Goal: Task Accomplishment & Management: Complete application form

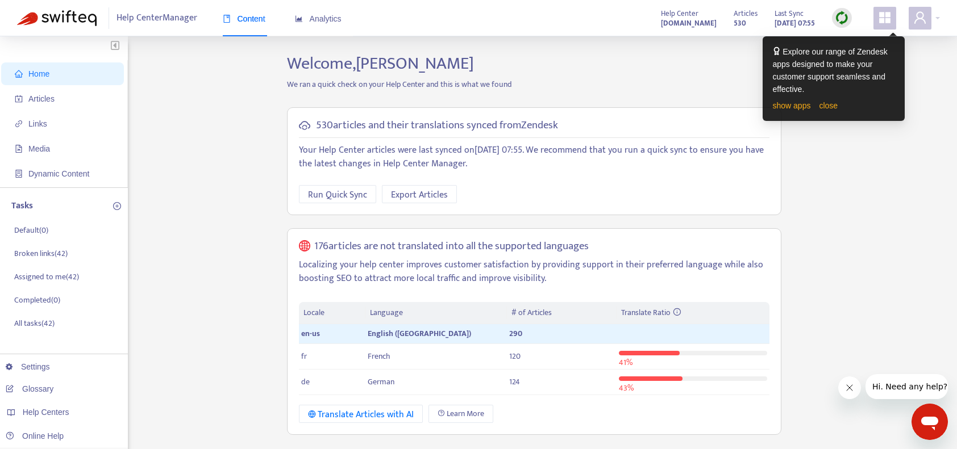
click at [836, 19] on img at bounding box center [841, 18] width 14 height 14
click at [834, 108] on link "close" at bounding box center [828, 105] width 19 height 9
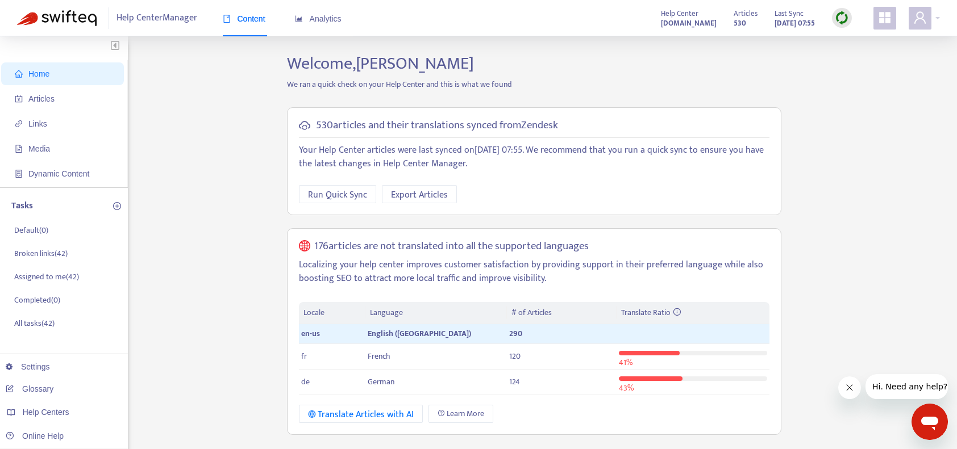
click at [845, 18] on img at bounding box center [841, 18] width 14 height 14
click at [854, 60] on link "Full Sync" at bounding box center [861, 59] width 41 height 13
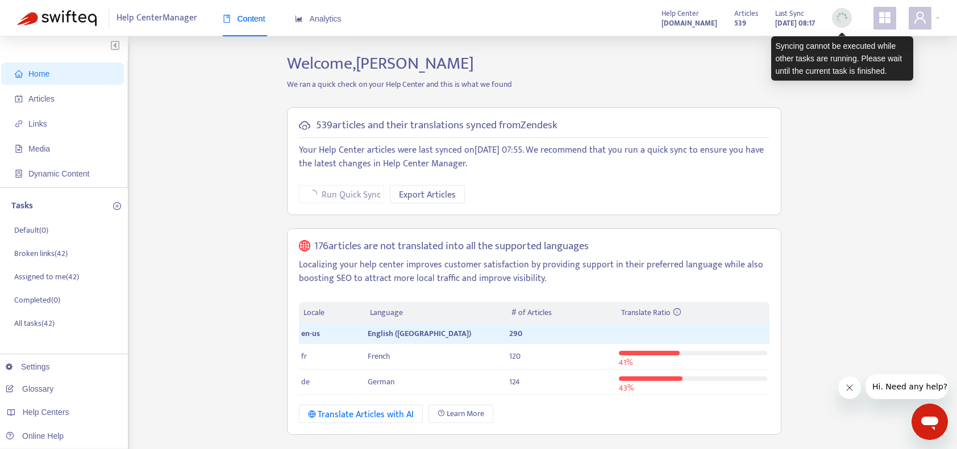
click at [840, 18] on img at bounding box center [841, 18] width 14 height 14
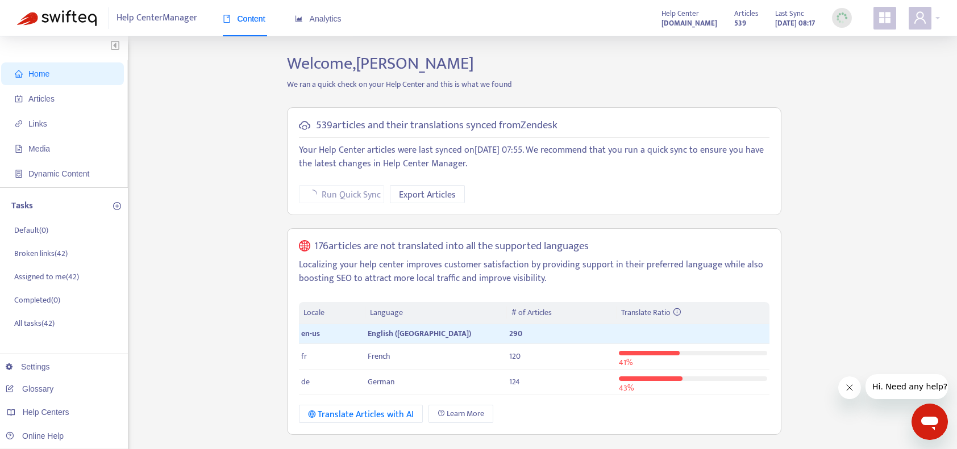
click at [705, 89] on p "We ran a quick check on your Help Center and this is what we found" at bounding box center [533, 84] width 511 height 12
click at [937, 17] on div at bounding box center [923, 18] width 31 height 23
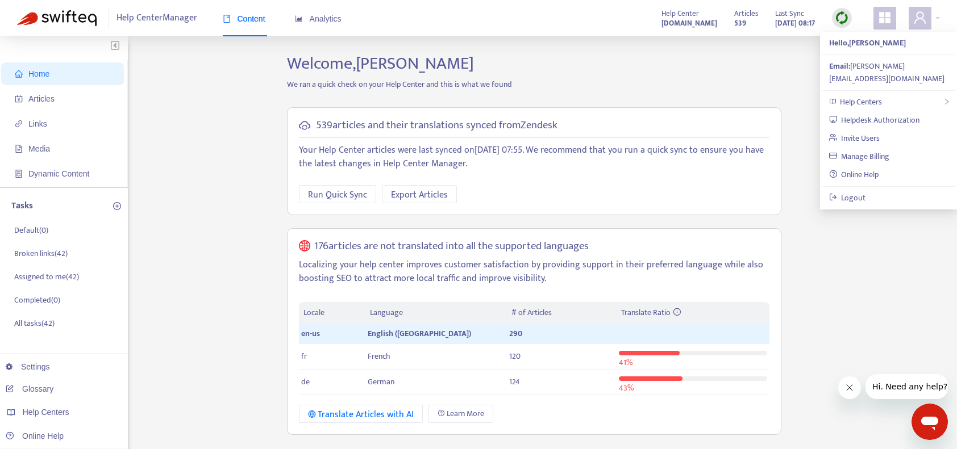
drag, startPoint x: 868, startPoint y: 245, endPoint x: 827, endPoint y: 216, distance: 50.6
click at [867, 244] on div "Home Articles Links Media Dynamic Content Tasks Default ( 0 ) Broken links ( 42…" at bounding box center [478, 438] width 922 height 770
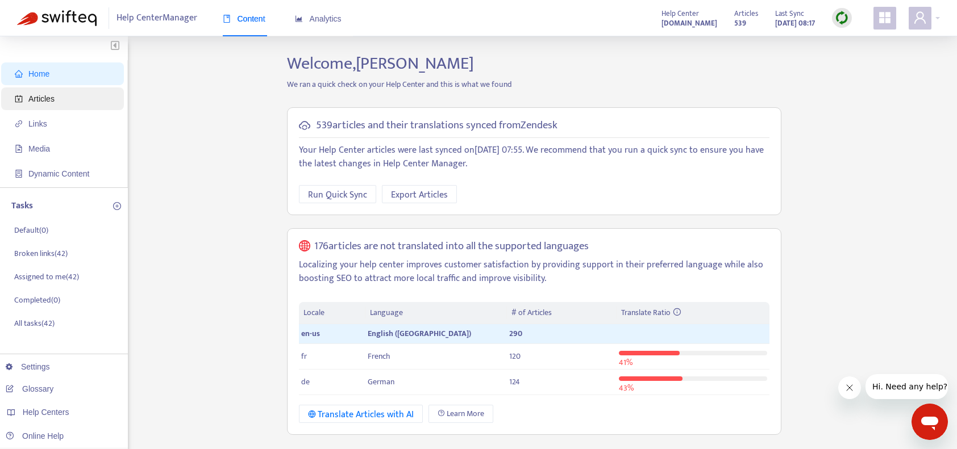
click at [64, 89] on span "Articles" at bounding box center [65, 98] width 100 height 23
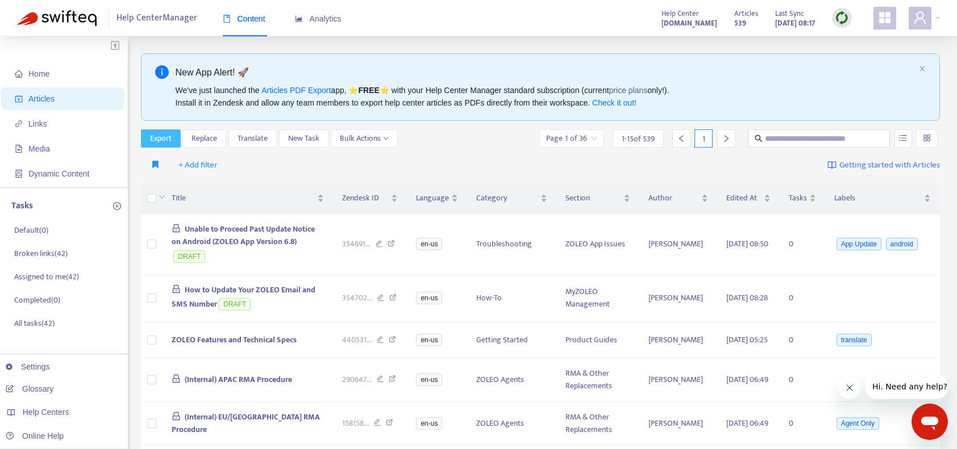
click at [151, 138] on span "Export" at bounding box center [161, 138] width 22 height 12
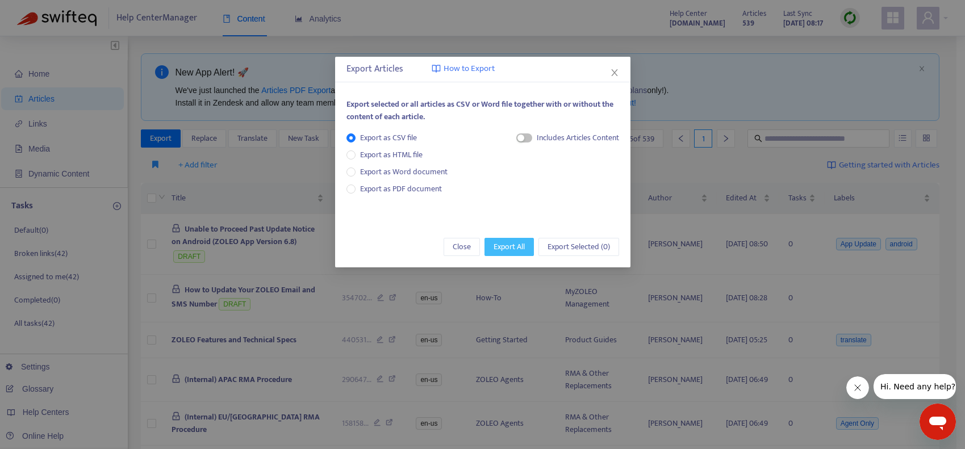
click at [522, 251] on span "Export All" at bounding box center [509, 247] width 31 height 12
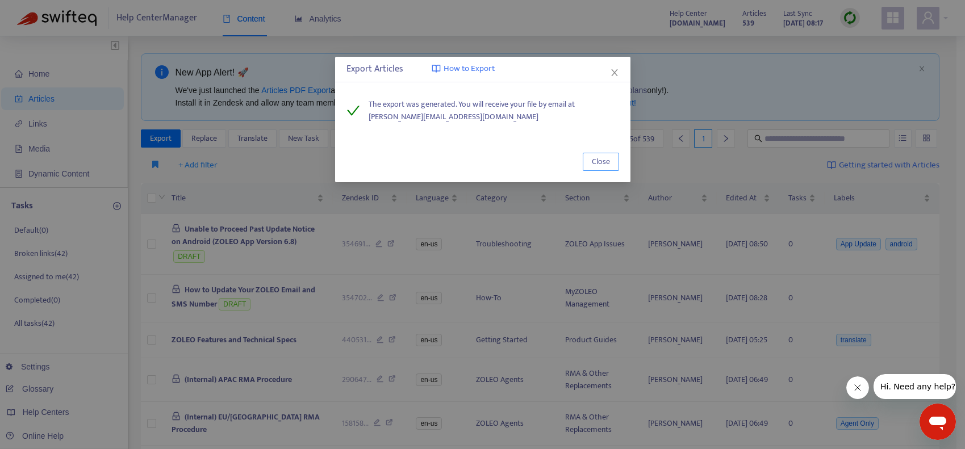
click at [600, 164] on span "Close" at bounding box center [601, 162] width 18 height 12
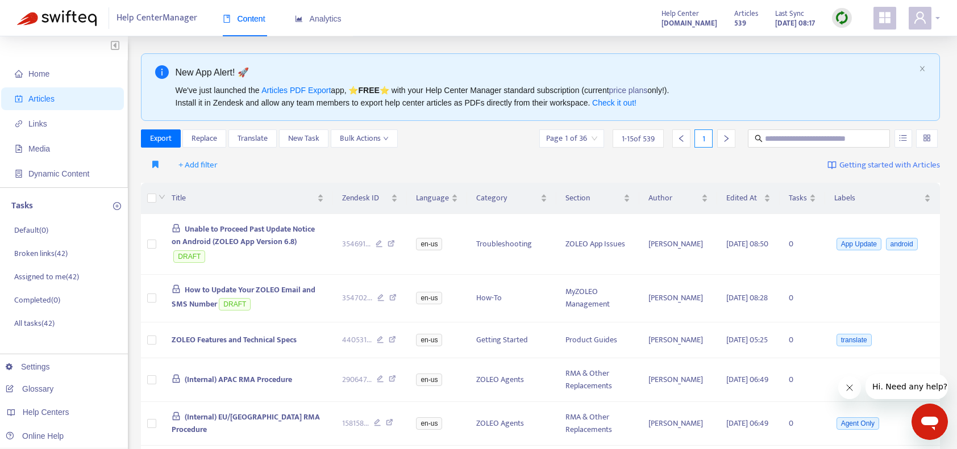
click at [933, 15] on div at bounding box center [923, 18] width 31 height 23
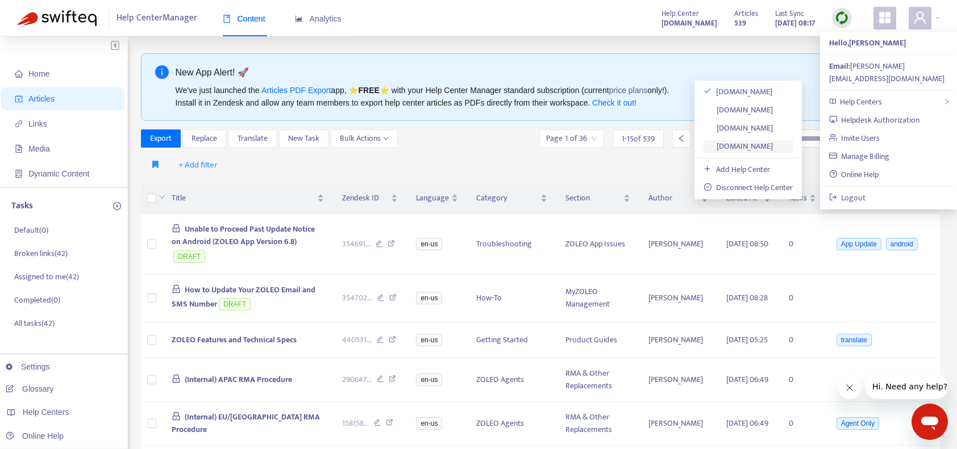
click at [764, 148] on link "[DOMAIN_NAME]" at bounding box center [737, 146] width 69 height 13
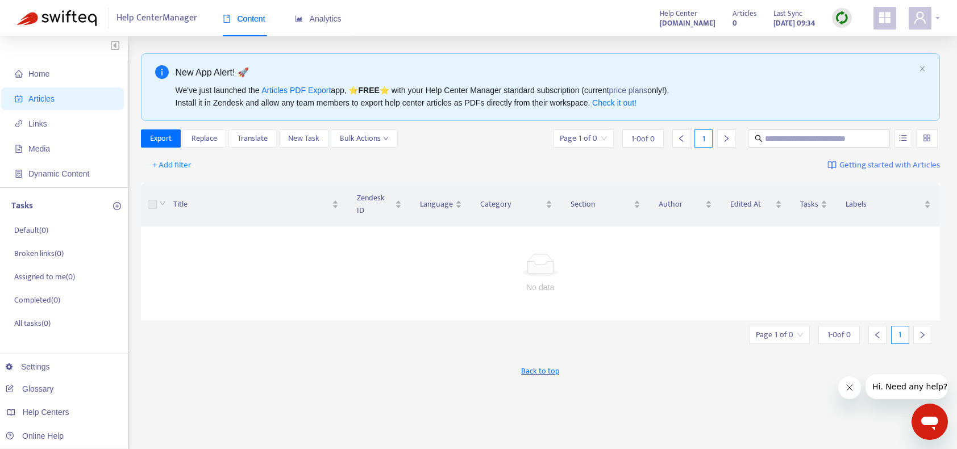
click at [929, 16] on span at bounding box center [919, 18] width 23 height 23
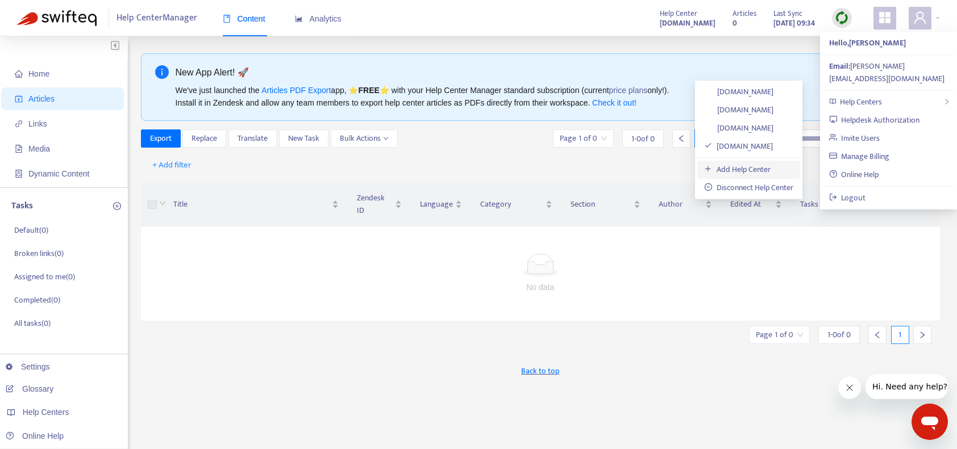
click at [744, 165] on link "Add Help Center" at bounding box center [737, 169] width 66 height 13
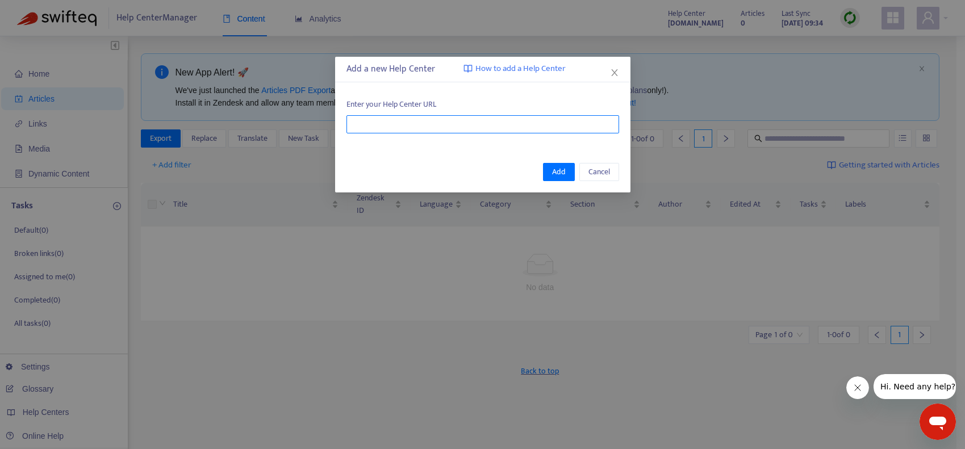
click at [467, 131] on input "text" at bounding box center [482, 124] width 273 height 18
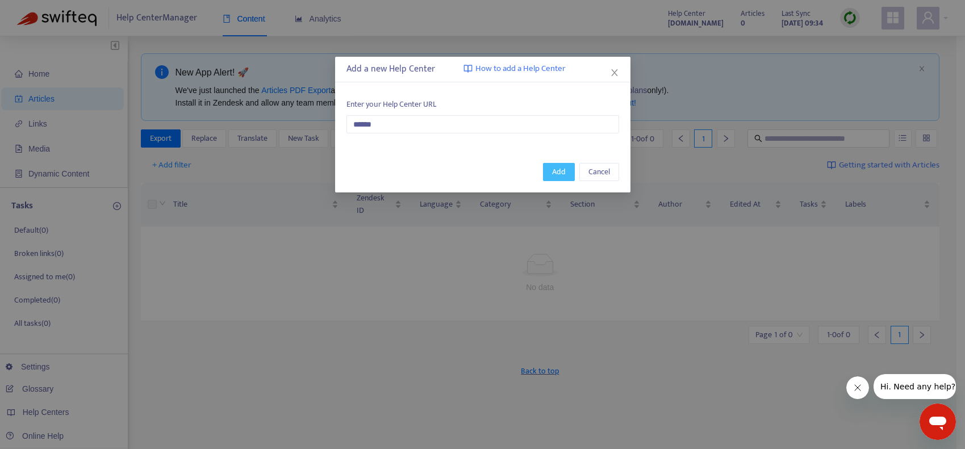
click at [562, 173] on span "Add" at bounding box center [559, 172] width 14 height 12
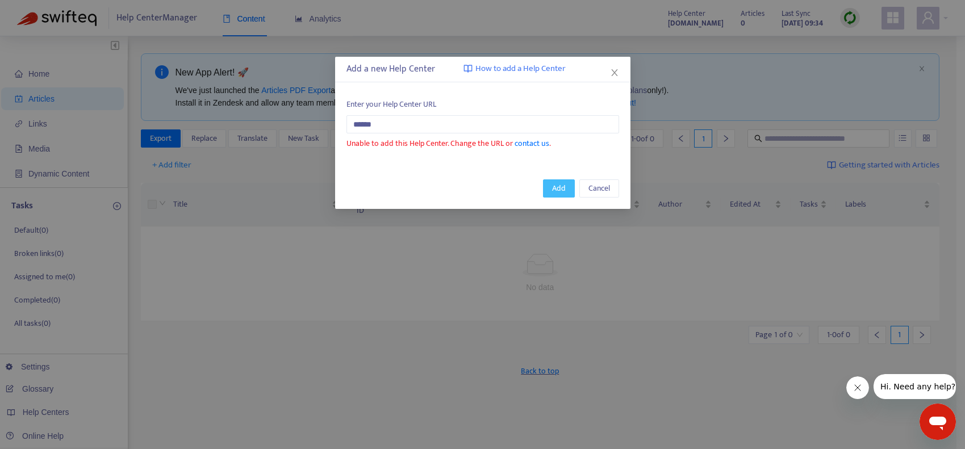
drag, startPoint x: 551, startPoint y: 185, endPoint x: 573, endPoint y: 186, distance: 21.7
click at [569, 187] on button "Add" at bounding box center [559, 188] width 32 height 18
click at [594, 189] on span "Cancel" at bounding box center [599, 188] width 22 height 12
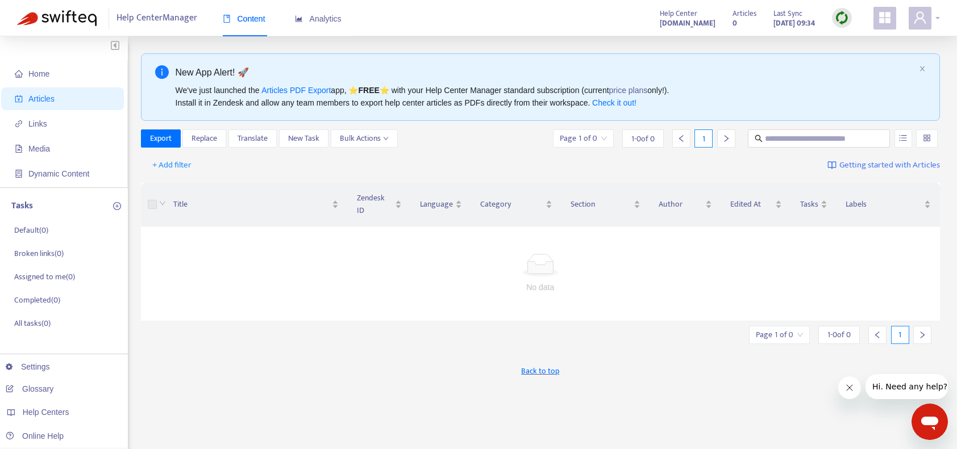
click at [925, 27] on span at bounding box center [919, 18] width 23 height 23
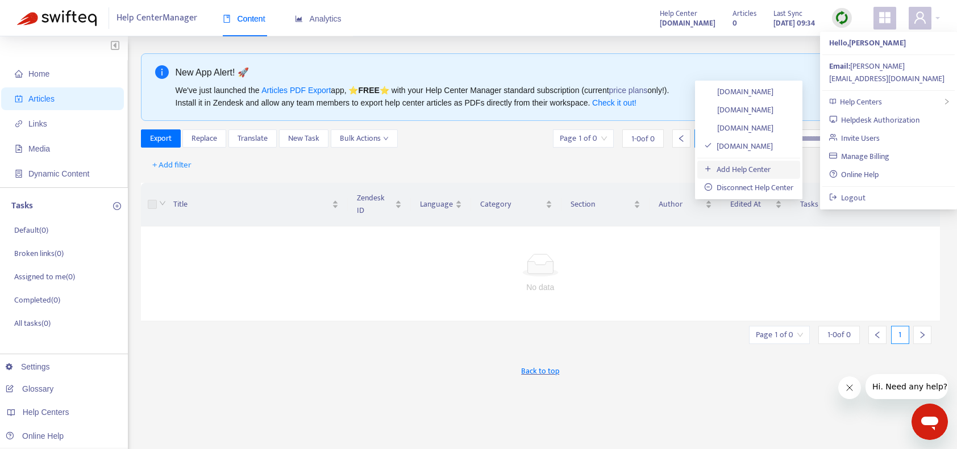
click at [757, 173] on link "Add Help Center" at bounding box center [737, 169] width 66 height 13
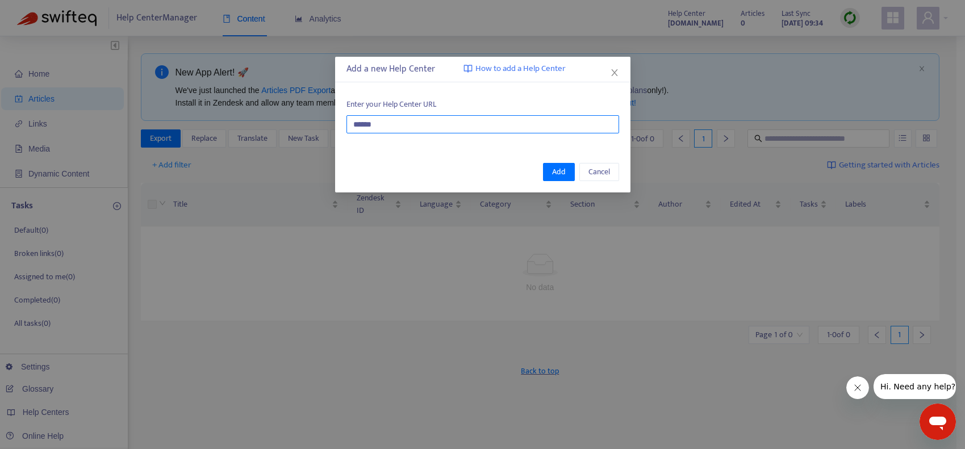
click at [572, 122] on input "******" at bounding box center [482, 124] width 273 height 18
type input "**********"
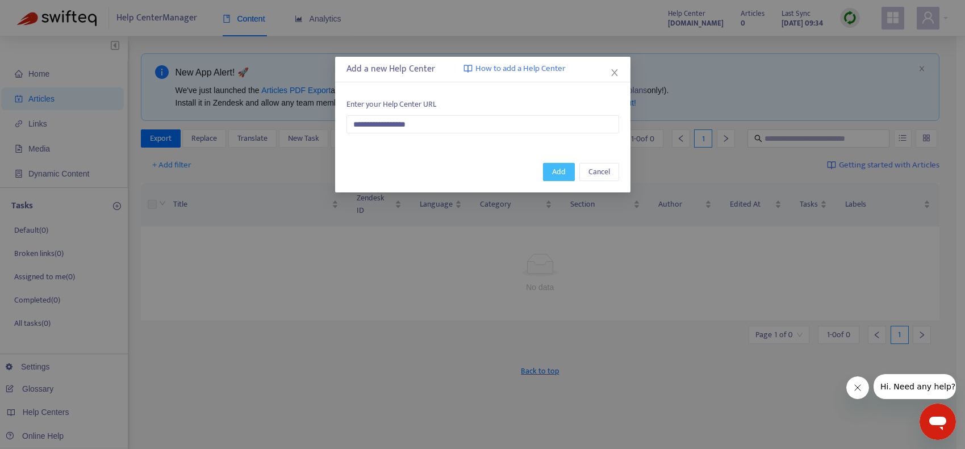
click at [553, 174] on span "Add" at bounding box center [559, 172] width 14 height 12
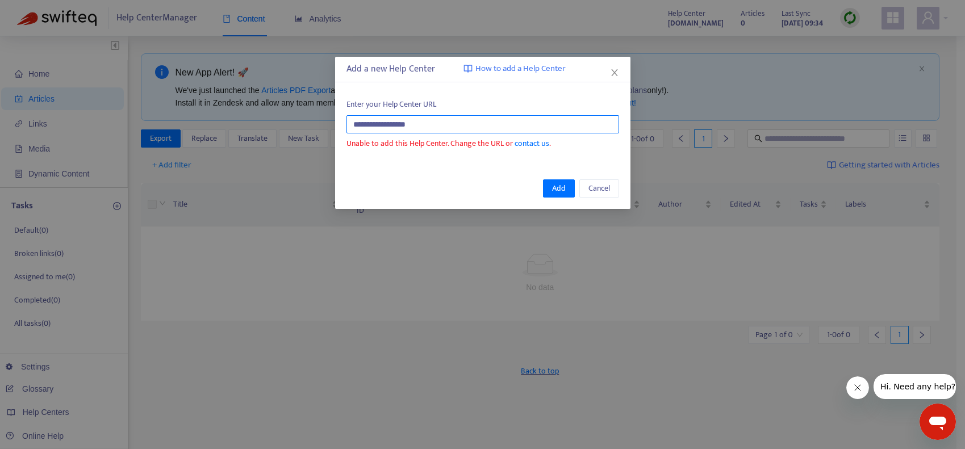
click at [478, 118] on input "**********" at bounding box center [482, 124] width 273 height 18
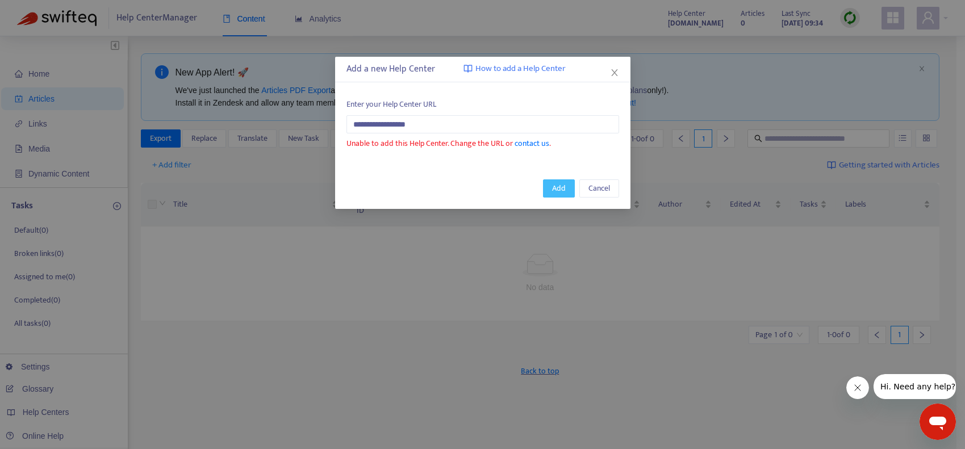
click at [558, 192] on span "Add" at bounding box center [559, 188] width 14 height 12
click at [599, 192] on span "Cancel" at bounding box center [599, 188] width 22 height 12
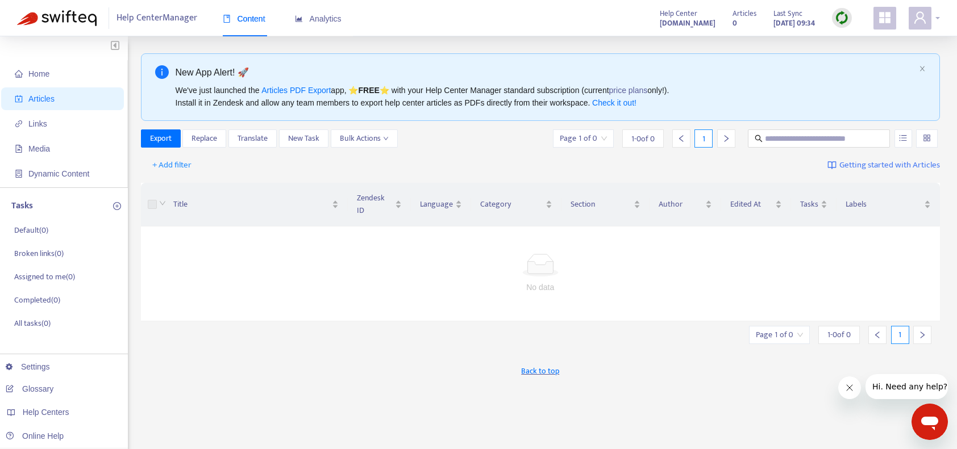
click at [922, 23] on icon "user" at bounding box center [920, 18] width 14 height 14
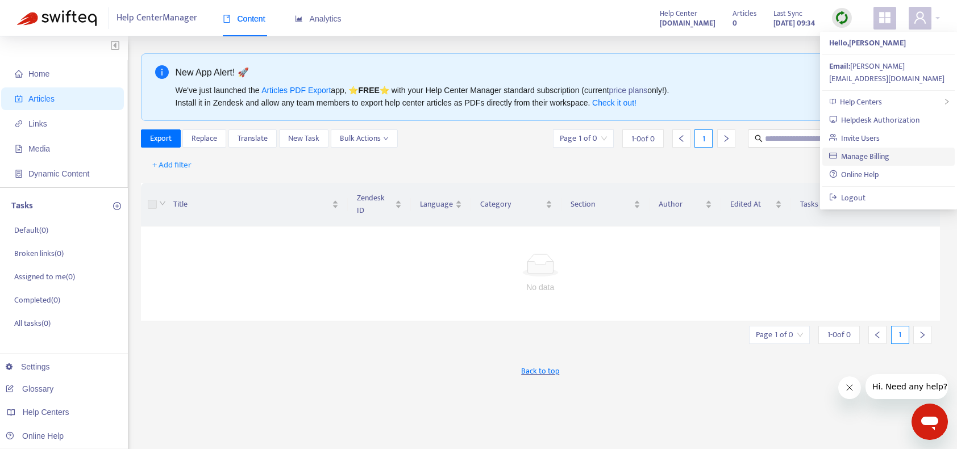
click at [872, 150] on link "Manage Billing" at bounding box center [859, 156] width 61 height 13
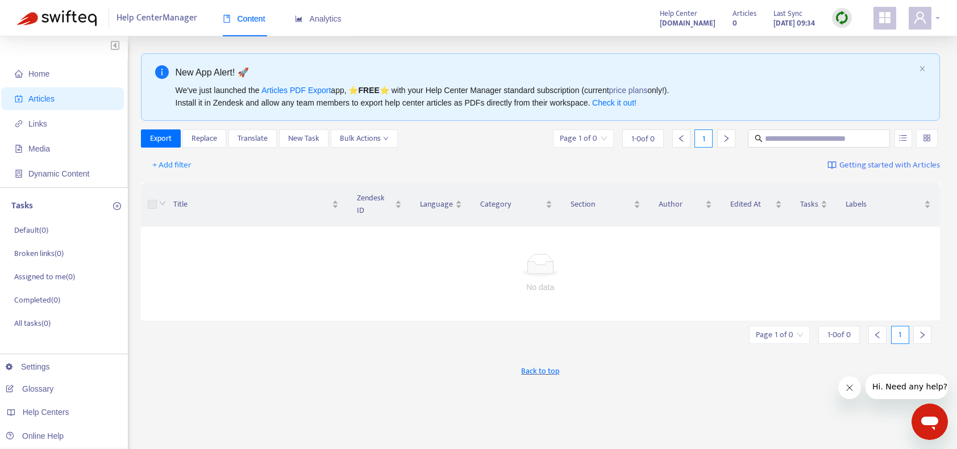
click at [920, 19] on icon "user" at bounding box center [919, 17] width 11 height 12
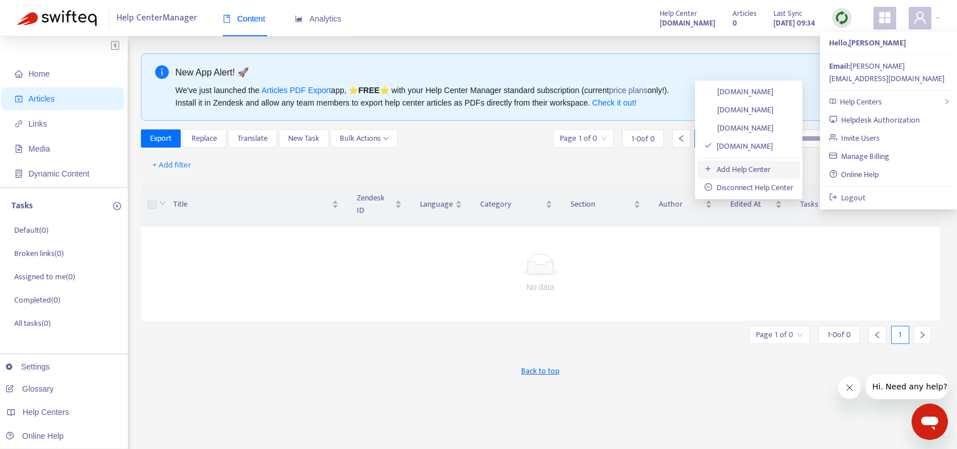
click at [759, 170] on link "Add Help Center" at bounding box center [737, 169] width 66 height 13
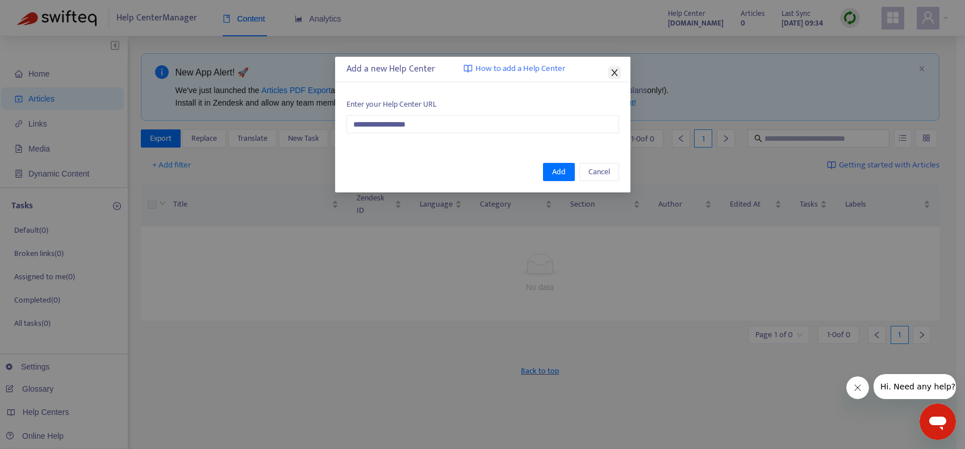
click at [612, 73] on icon "close" at bounding box center [614, 72] width 9 height 9
